Goal: Information Seeking & Learning: Find specific fact

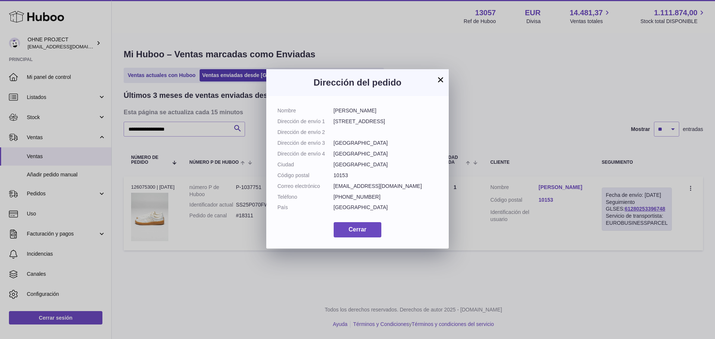
click at [441, 78] on button "×" at bounding box center [440, 79] width 9 height 9
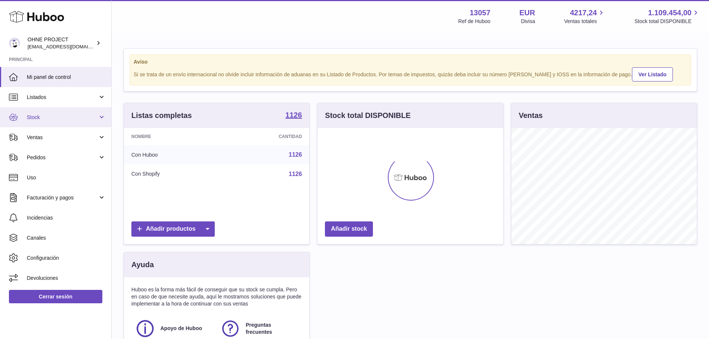
scroll to position [116, 186]
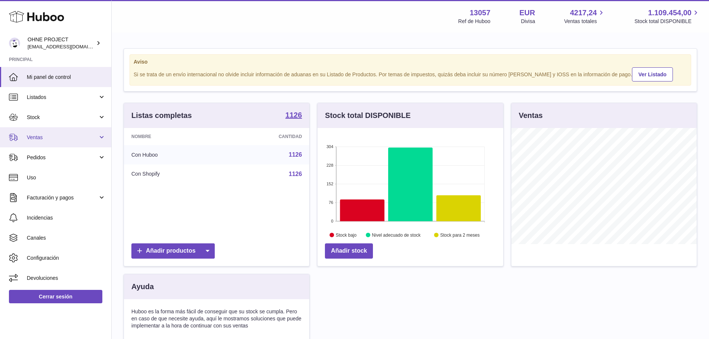
drag, startPoint x: 51, startPoint y: 138, endPoint x: 52, endPoint y: 143, distance: 5.0
click at [51, 138] on span "Ventas" at bounding box center [62, 137] width 71 height 7
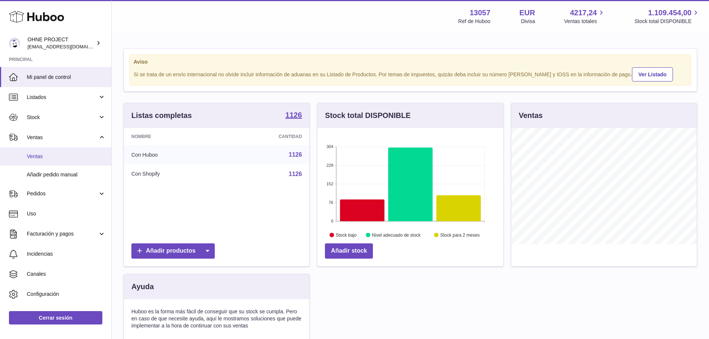
click at [50, 155] on span "Ventas" at bounding box center [66, 156] width 79 height 7
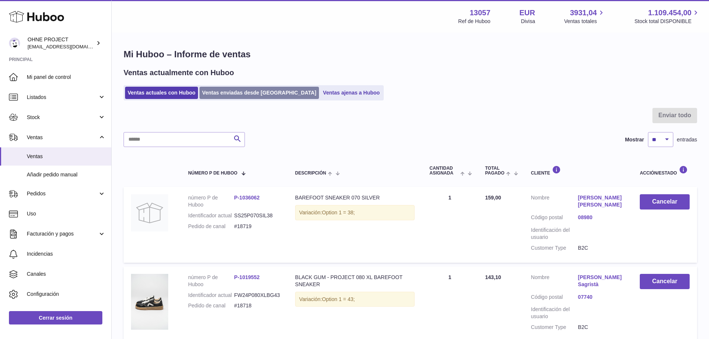
click at [220, 90] on link "Ventas enviadas desde [GEOGRAPHIC_DATA]" at bounding box center [260, 93] width 120 height 12
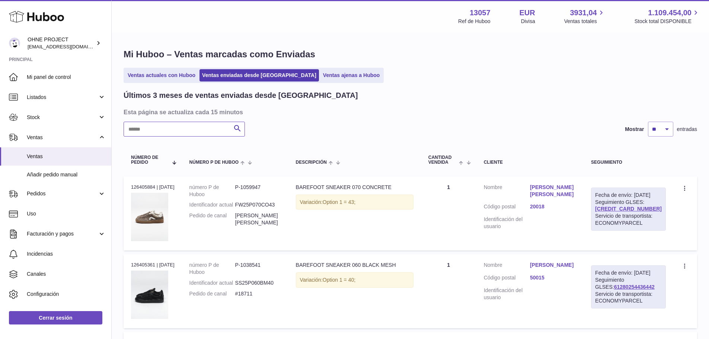
click at [194, 125] on input "text" at bounding box center [184, 129] width 121 height 15
paste input "**********"
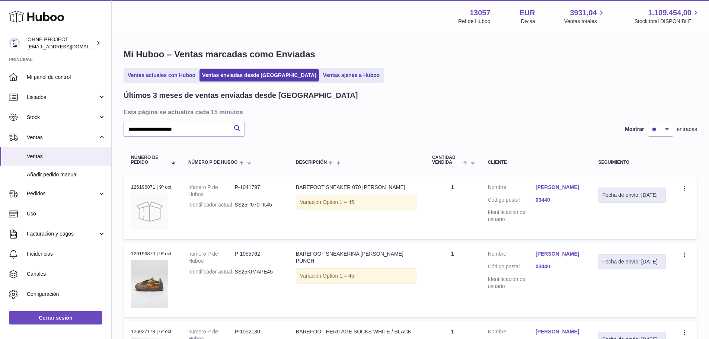
drag, startPoint x: 153, startPoint y: 186, endPoint x: 130, endPoint y: 185, distance: 22.4
click at [130, 185] on td "N° de pedido 126196871 | 9º oct." at bounding box center [152, 207] width 57 height 63
copy div "126196871"
drag, startPoint x: 179, startPoint y: 131, endPoint x: 30, endPoint y: 141, distance: 149.6
click at [30, 141] on div "Huboo OHNE PROJECT internalAdmin-13057@internal.huboo.com Principal Mi panel de…" at bounding box center [354, 272] width 709 height 544
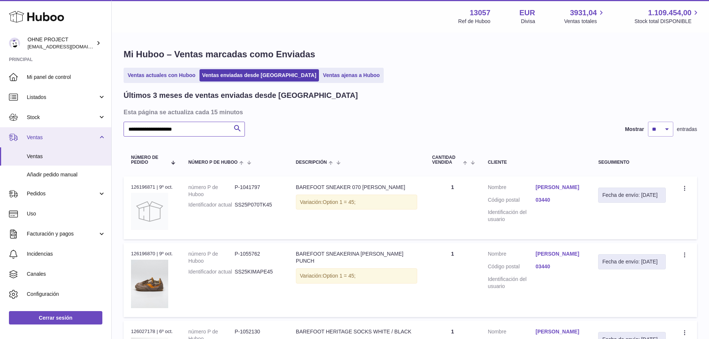
paste input "text"
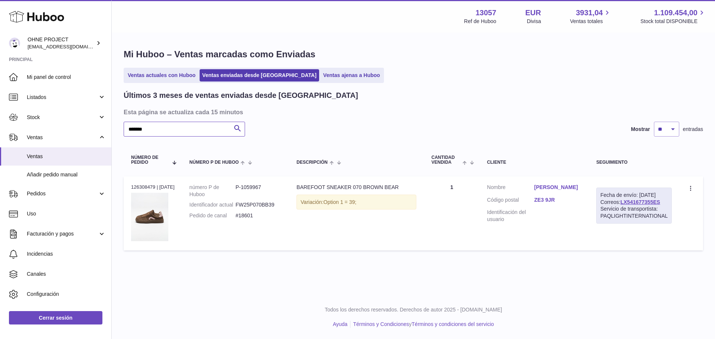
type input "******"
click at [555, 188] on link "Hayley Smith" at bounding box center [557, 187] width 47 height 7
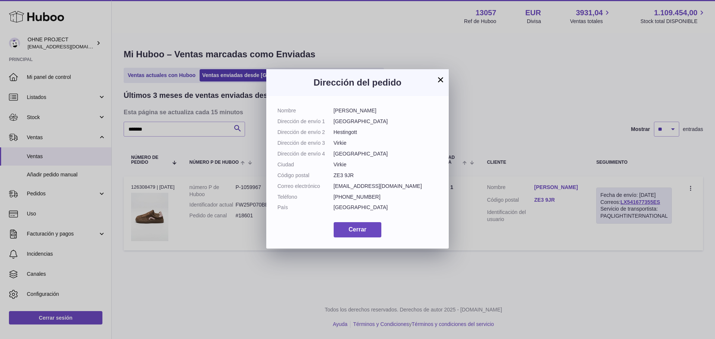
click at [350, 111] on dd "Hayley Smith" at bounding box center [386, 110] width 104 height 7
drag, startPoint x: 351, startPoint y: 109, endPoint x: 332, endPoint y: 110, distance: 18.7
click at [332, 110] on dl "Nombre Hayley Smith Dirección de envío 1 New House Dirección de envío 2 Hesting…" at bounding box center [357, 161] width 160 height 108
copy dl "Hayley"
drag, startPoint x: 367, startPoint y: 109, endPoint x: 353, endPoint y: 109, distance: 13.8
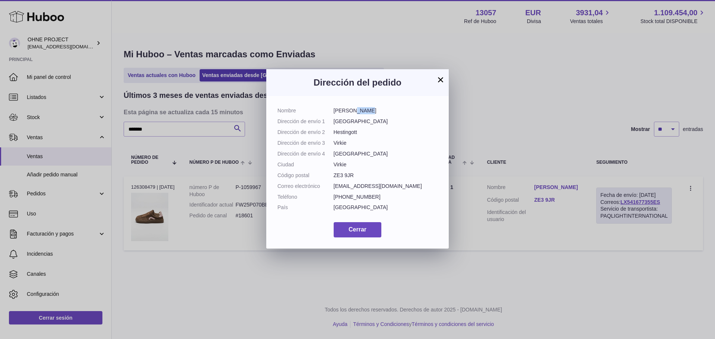
click at [353, 109] on dd "Hayley Smith" at bounding box center [386, 110] width 104 height 7
copy dd "Smith"
drag, startPoint x: 362, startPoint y: 120, endPoint x: 334, endPoint y: 122, distance: 27.2
click at [334, 122] on dd "New House" at bounding box center [386, 121] width 104 height 7
copy dd "New House"
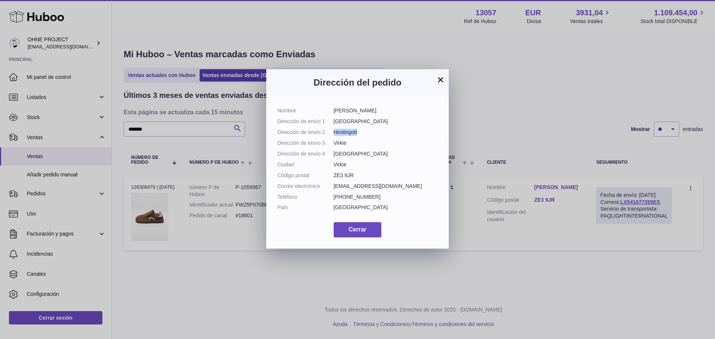
drag, startPoint x: 359, startPoint y: 130, endPoint x: 334, endPoint y: 131, distance: 25.3
click at [334, 131] on dd "Hestingott" at bounding box center [386, 132] width 104 height 7
copy dd "Hestingott"
drag, startPoint x: 352, startPoint y: 195, endPoint x: 332, endPoint y: 195, distance: 20.1
click at [332, 195] on dl "Nombre Hayley Smith Dirección de envío 1 New House Dirección de envío 2 Hesting…" at bounding box center [357, 161] width 160 height 108
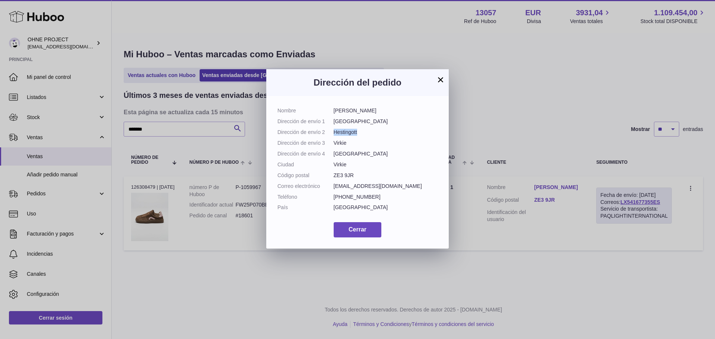
copy dl "Código postal ZE3 9JR"
drag, startPoint x: 347, startPoint y: 184, endPoint x: 339, endPoint y: 163, distance: 22.6
click at [334, 168] on dd "Virkie" at bounding box center [386, 164] width 104 height 7
copy dd "Virkie"
drag, startPoint x: 407, startPoint y: 207, endPoint x: 332, endPoint y: 207, distance: 74.5
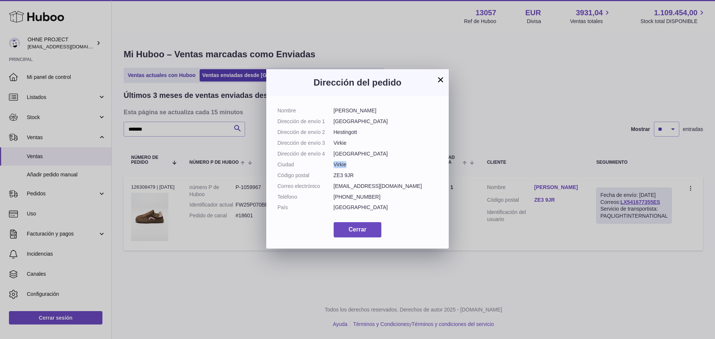
click at [332, 207] on dl "Nombre Hayley Smith Dirección de envío 1 New House Dirección de envío 2 Hesting…" at bounding box center [357, 161] width 160 height 108
copy dl "Correo electrónico hayleysmith528@gmail.com"
drag, startPoint x: 369, startPoint y: 216, endPoint x: 341, endPoint y: 218, distance: 28.4
click at [341, 201] on dd "+447784142181" at bounding box center [386, 197] width 104 height 7
drag, startPoint x: 371, startPoint y: 217, endPoint x: 331, endPoint y: 217, distance: 39.5
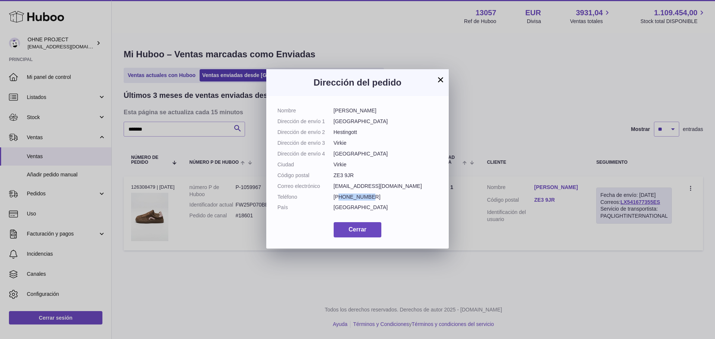
click at [331, 215] on dl "Nombre Hayley Smith Dirección de envío 1 New House Dirección de envío 2 Hesting…" at bounding box center [357, 161] width 160 height 108
copy dl "Teléfono +447784142181"
click at [443, 78] on button "×" at bounding box center [440, 79] width 9 height 9
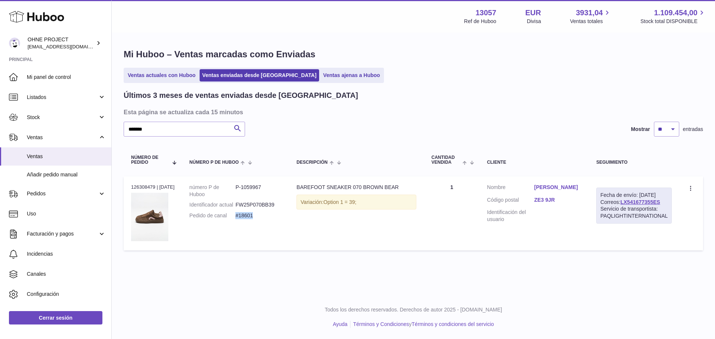
drag, startPoint x: 256, startPoint y: 221, endPoint x: 238, endPoint y: 220, distance: 17.9
click at [238, 219] on dd "#18601" at bounding box center [258, 215] width 46 height 7
copy dd "#18601"
